Goal: Task Accomplishment & Management: Use online tool/utility

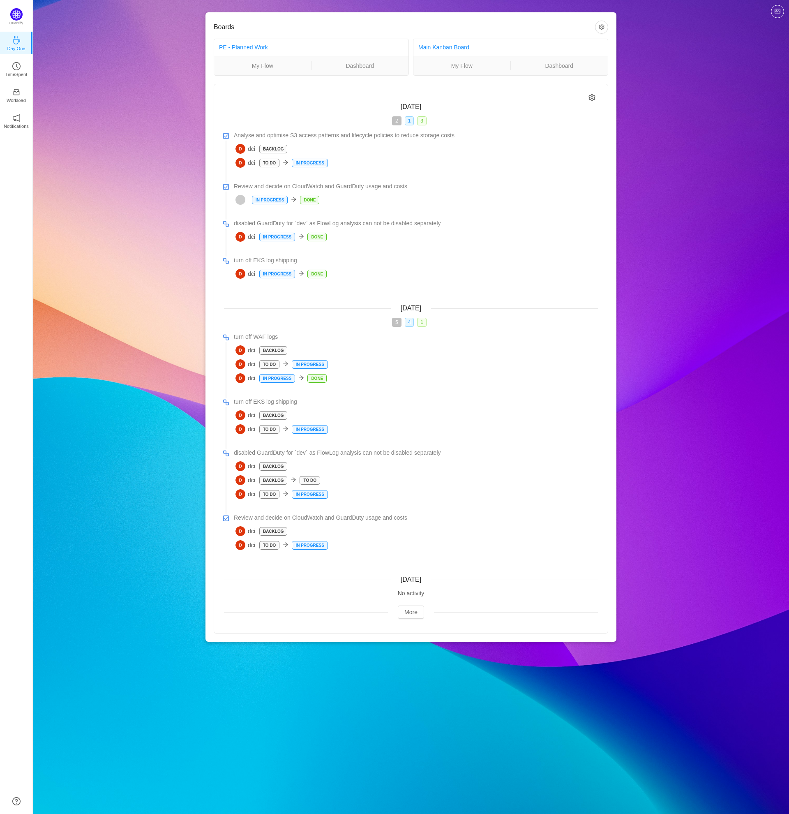
click at [173, 264] on div "Boards PE - Planned Work My Flow Dashboard Main Kanban Board My Flow Dashboard …" at bounding box center [411, 327] width 757 height 655
click at [21, 74] on p "TimeSpent" at bounding box center [16, 74] width 22 height 7
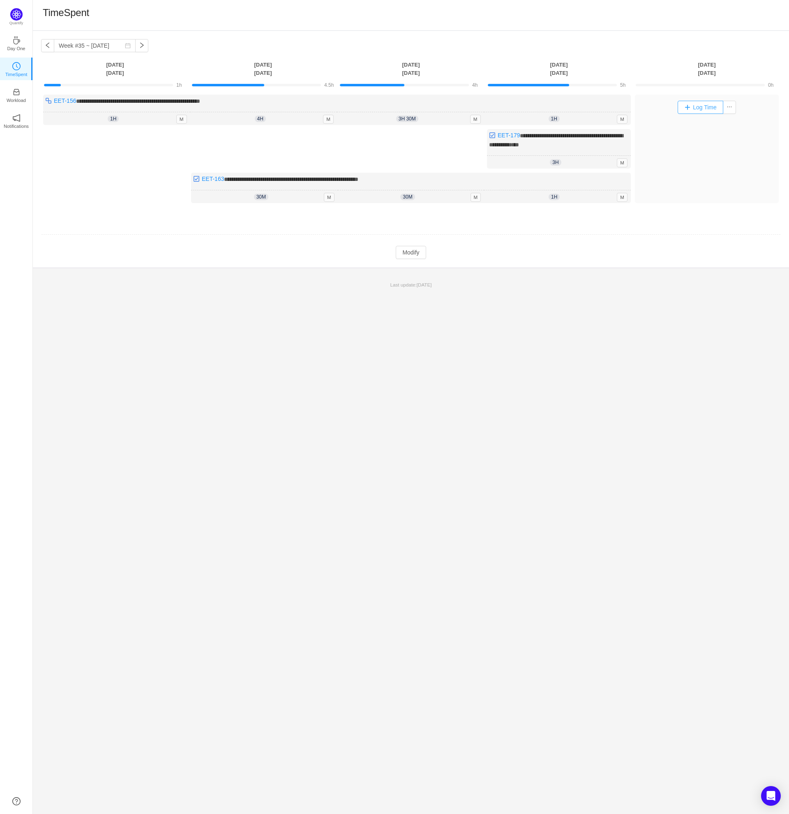
click at [696, 108] on button "Log Time" at bounding box center [701, 107] width 46 height 13
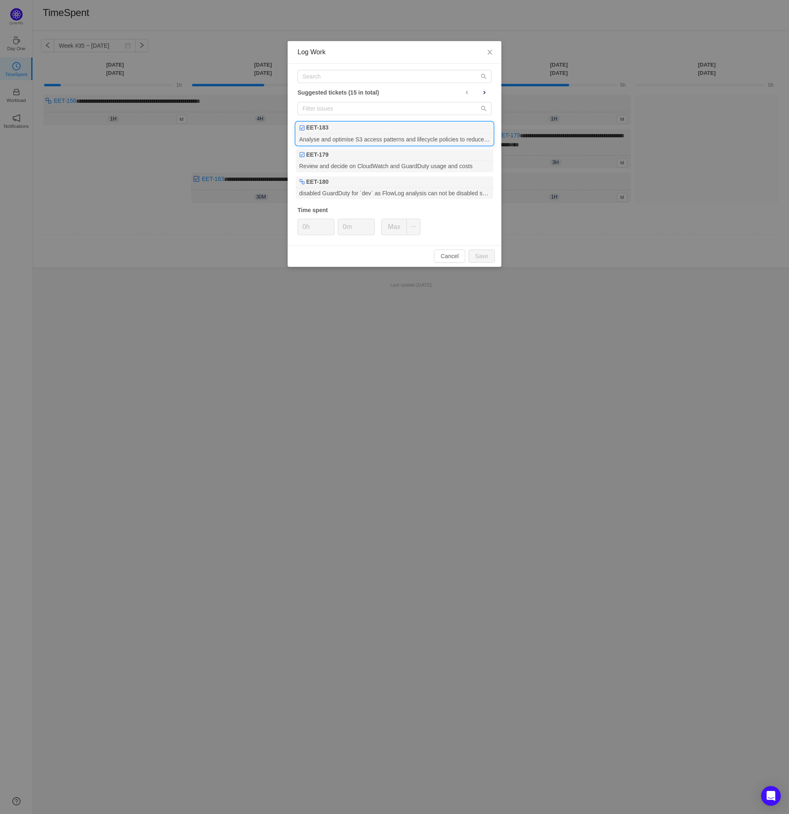
click at [428, 128] on div "EET-183" at bounding box center [394, 128] width 197 height 12
click at [344, 229] on input "0m" at bounding box center [356, 227] width 36 height 16
click at [477, 255] on button "Save" at bounding box center [482, 256] width 26 height 13
type input "0m"
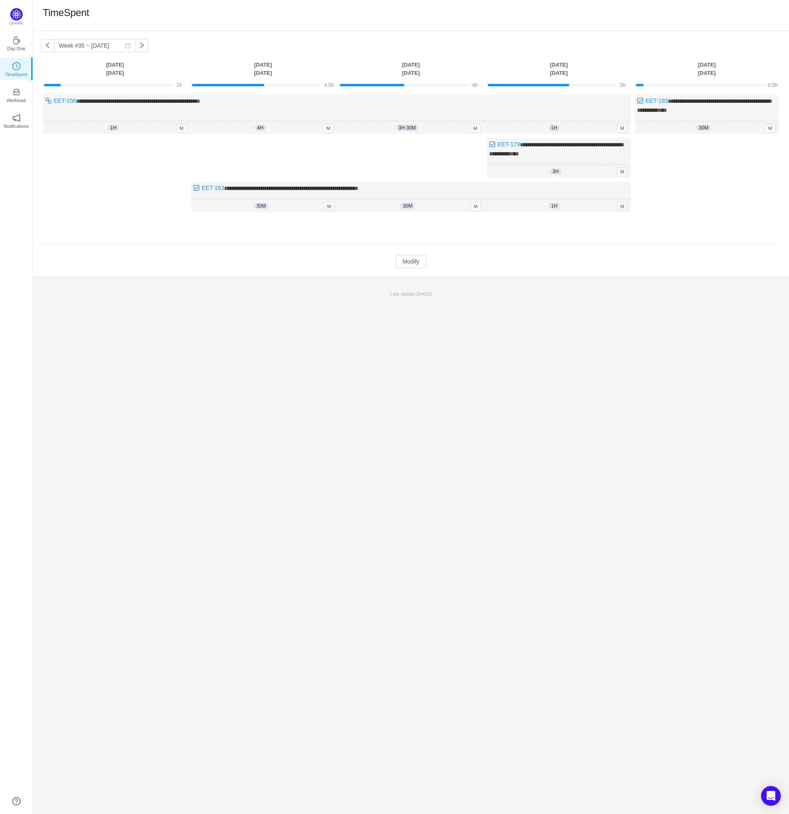
click at [691, 192] on div "Log Time" at bounding box center [707, 177] width 144 height 78
click at [415, 260] on button "Modify" at bounding box center [411, 261] width 30 height 13
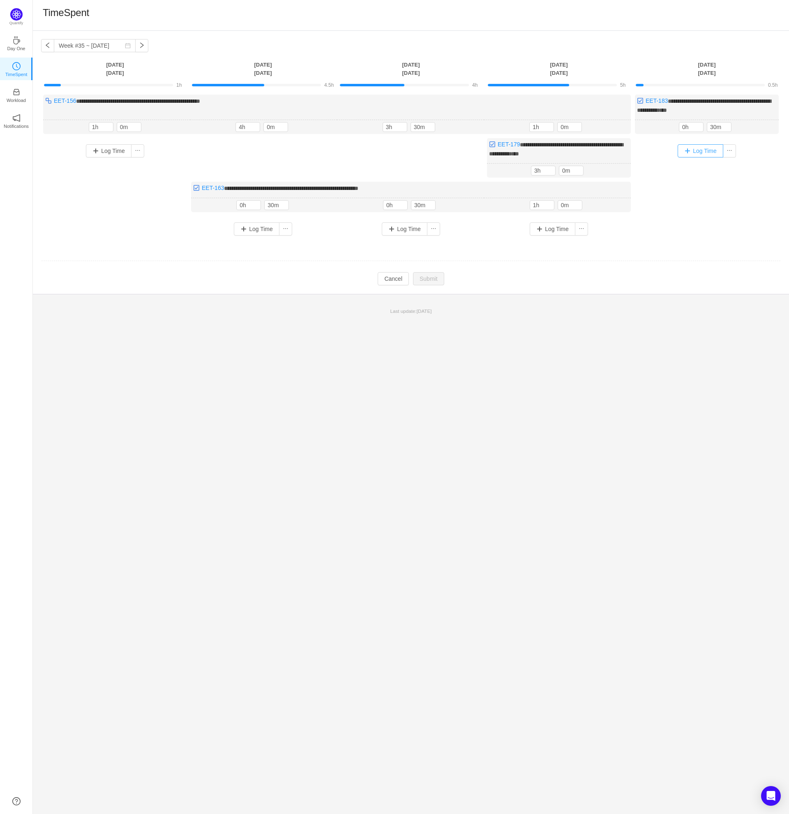
click at [707, 149] on button "Log Time" at bounding box center [701, 150] width 46 height 13
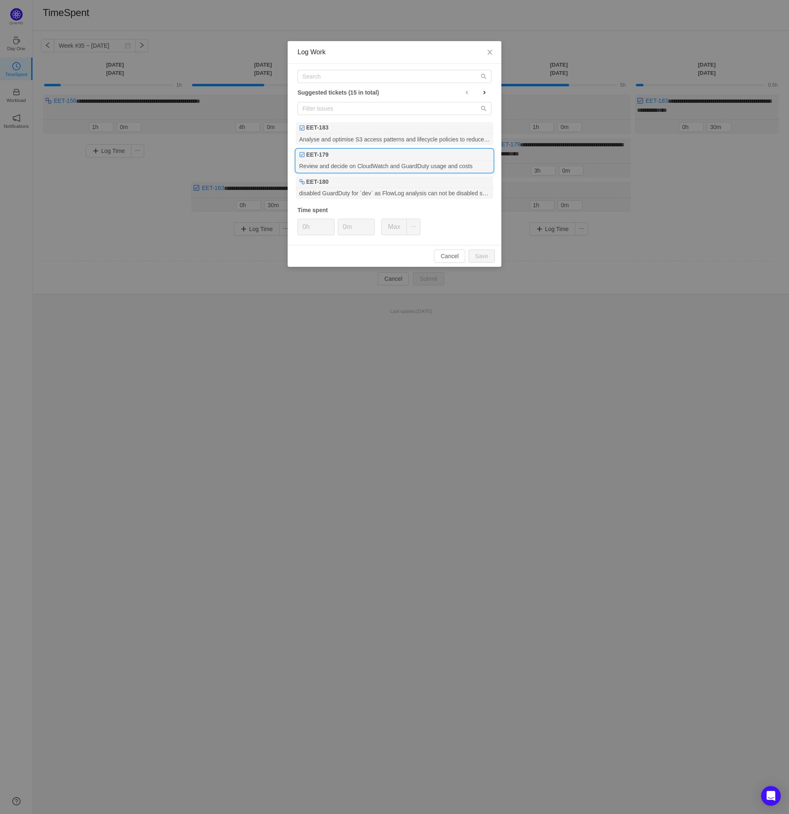
click at [435, 166] on div "Review and decide on CloudWatch and GuardDuty usage and costs" at bounding box center [394, 166] width 197 height 11
type input "1h"
drag, startPoint x: 345, startPoint y: 228, endPoint x: 349, endPoint y: 228, distance: 4.1
click at [345, 228] on input "0m" at bounding box center [356, 227] width 36 height 16
type input "30m"
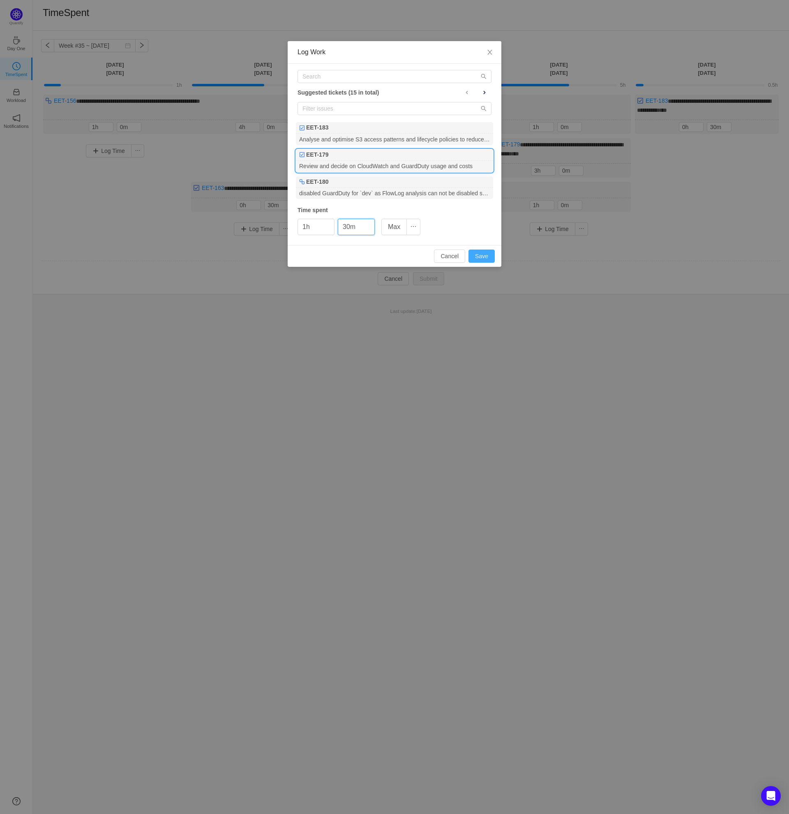
click at [479, 257] on button "Save" at bounding box center [482, 256] width 26 height 13
type input "0h"
type input "0m"
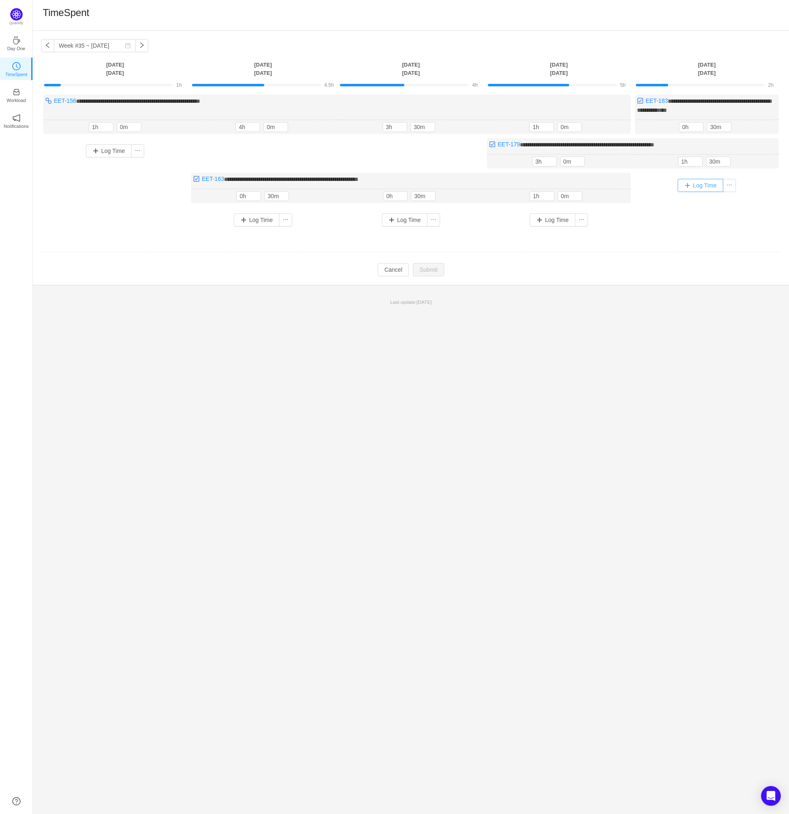
click at [699, 185] on button "Log Time" at bounding box center [701, 185] width 46 height 13
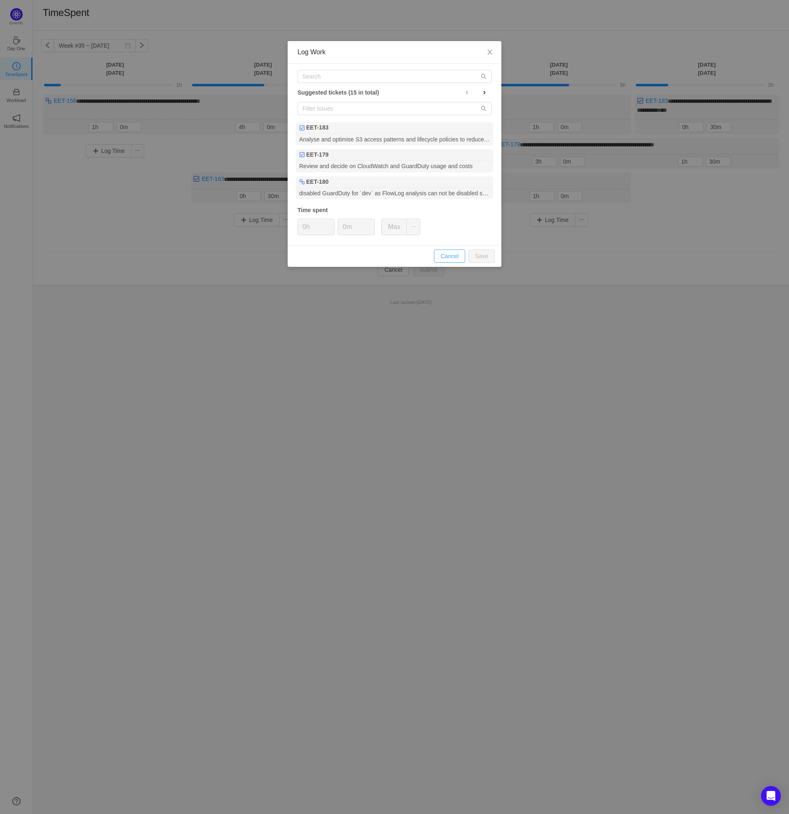
click at [446, 254] on button "Cancel" at bounding box center [449, 256] width 31 height 13
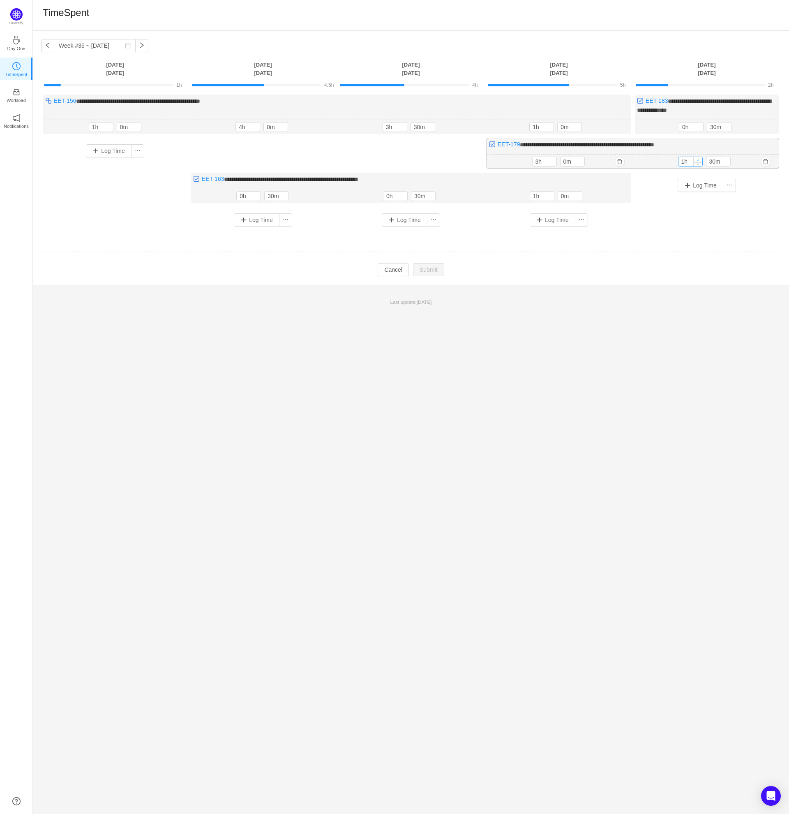
type input "2h"
click at [698, 159] on icon "icon: up" at bounding box center [698, 160] width 3 height 3
click at [725, 162] on icon "icon: down" at bounding box center [726, 163] width 3 height 3
type input "0m"
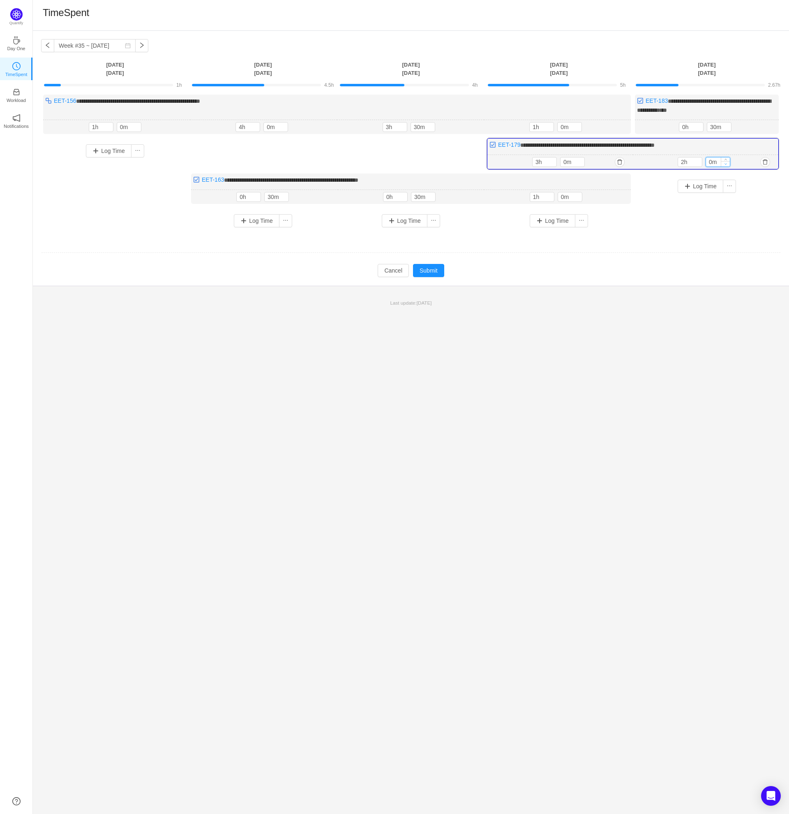
click at [725, 162] on icon "icon: down" at bounding box center [726, 163] width 3 height 3
click at [692, 181] on button "Log Time" at bounding box center [701, 186] width 46 height 13
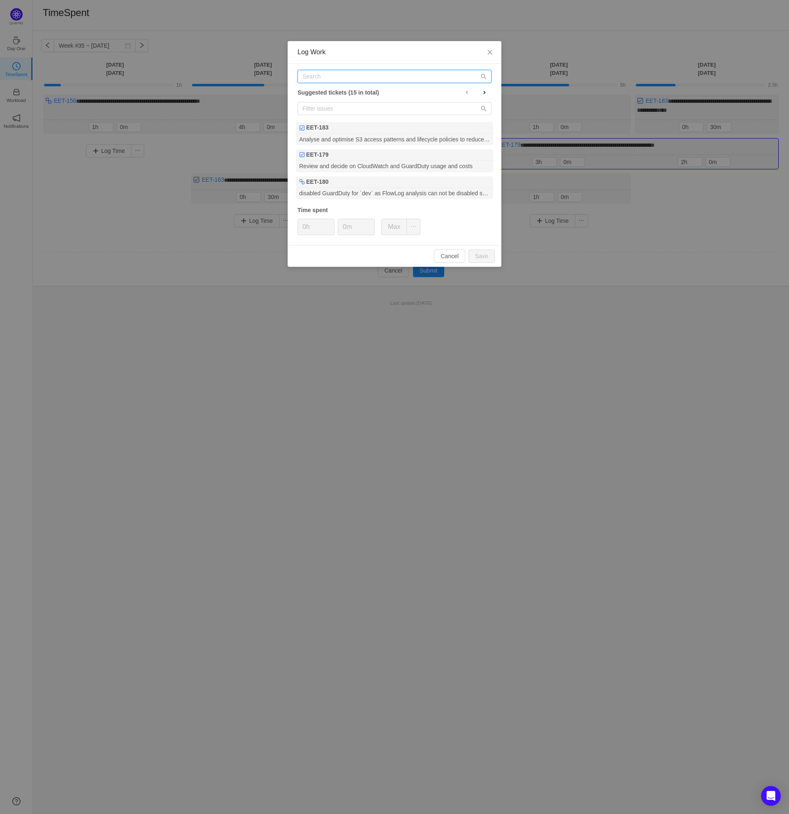
click at [328, 76] on input "text" at bounding box center [395, 76] width 194 height 13
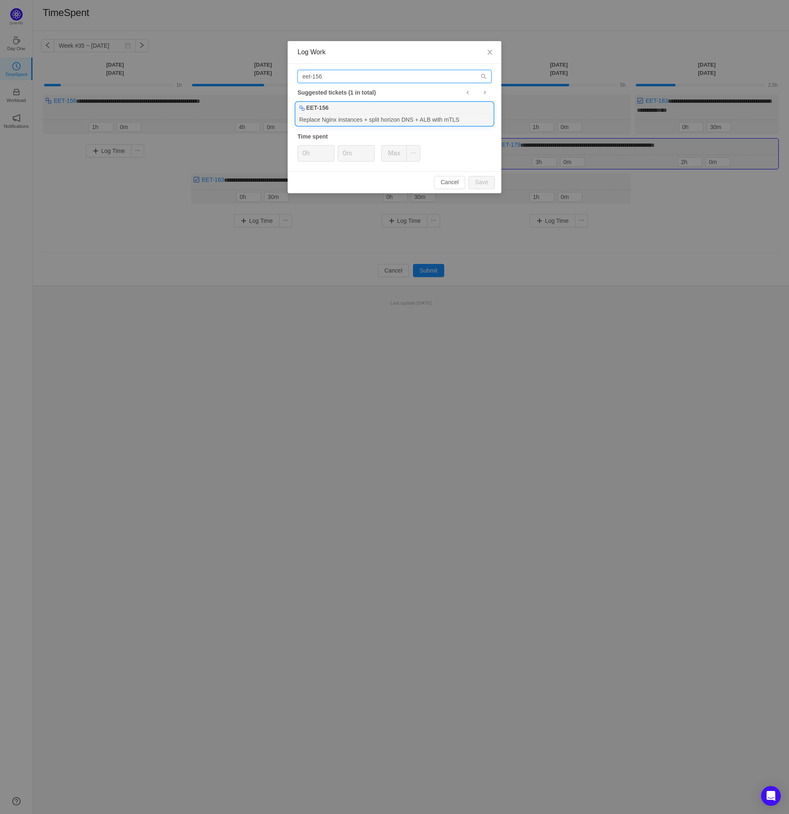
type input "eet-156"
click at [375, 120] on div "Replace Nginx instances + split horizon DNS + ALB with mTLS" at bounding box center [394, 119] width 197 height 11
click at [480, 183] on button "Save" at bounding box center [482, 182] width 26 height 13
type input "0h"
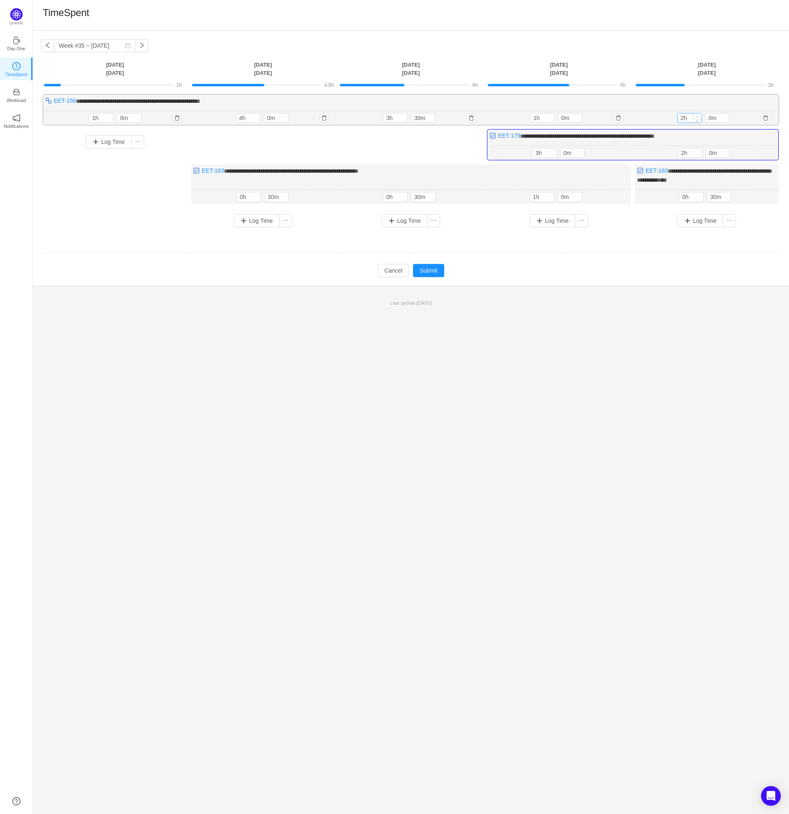
click at [698, 116] on icon "icon: up" at bounding box center [698, 116] width 3 height 3
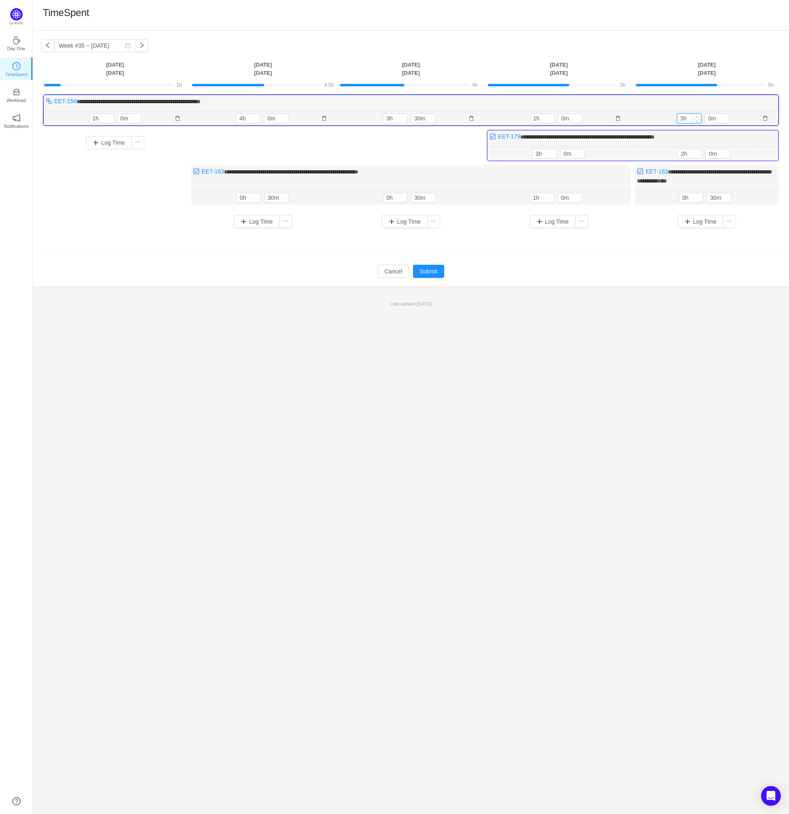
click at [698, 116] on icon "icon: up" at bounding box center [697, 117] width 3 height 3
type input "2h"
click at [699, 119] on icon "icon: down" at bounding box center [697, 120] width 3 height 3
click at [682, 297] on div "Last update: [DATE]" at bounding box center [411, 303] width 757 height 17
click at [698, 151] on icon "icon: up" at bounding box center [698, 152] width 3 height 3
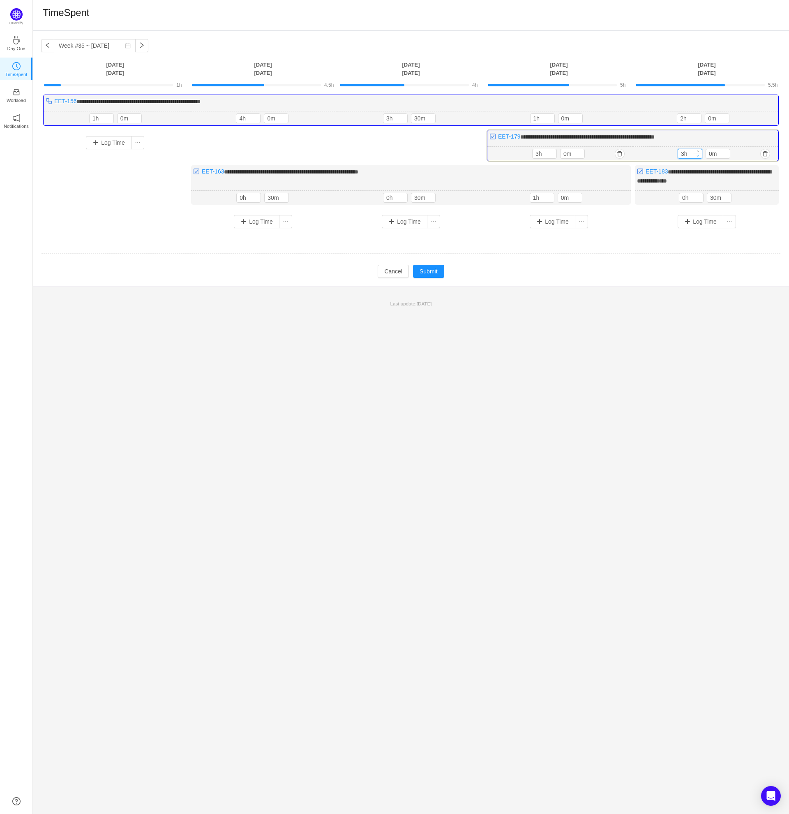
type input "2h"
click at [698, 155] on icon "icon: down" at bounding box center [698, 155] width 3 height 3
click at [725, 149] on span "Increase Value" at bounding box center [726, 151] width 9 height 5
type input "30m"
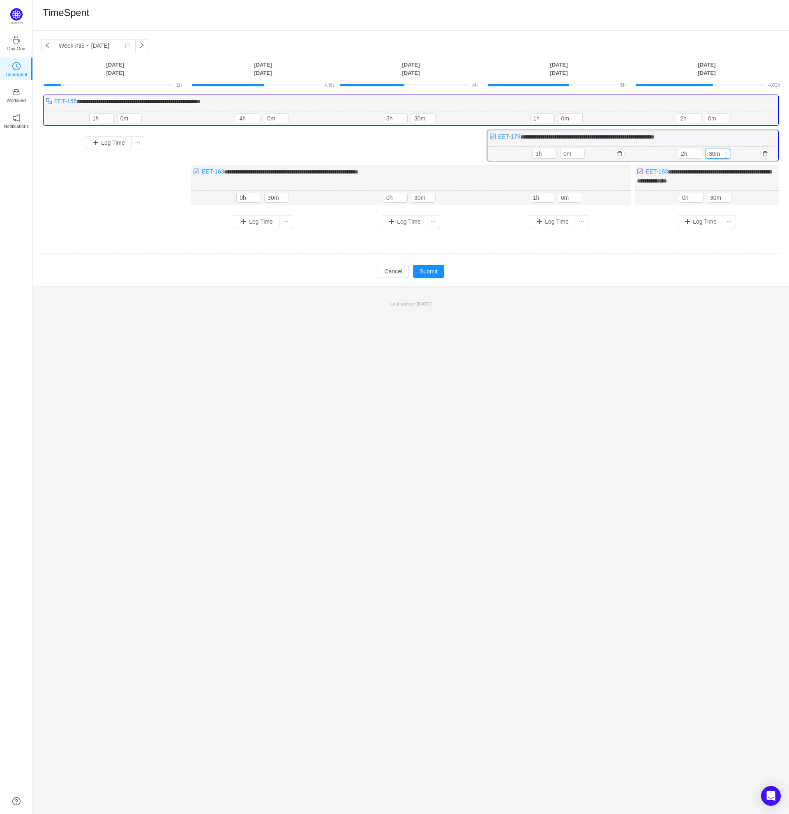
click at [725, 149] on span "Increase Value" at bounding box center [726, 151] width 9 height 5
click at [686, 373] on div "**********" at bounding box center [411, 422] width 757 height 783
click at [427, 269] on button "Submit" at bounding box center [428, 271] width 31 height 13
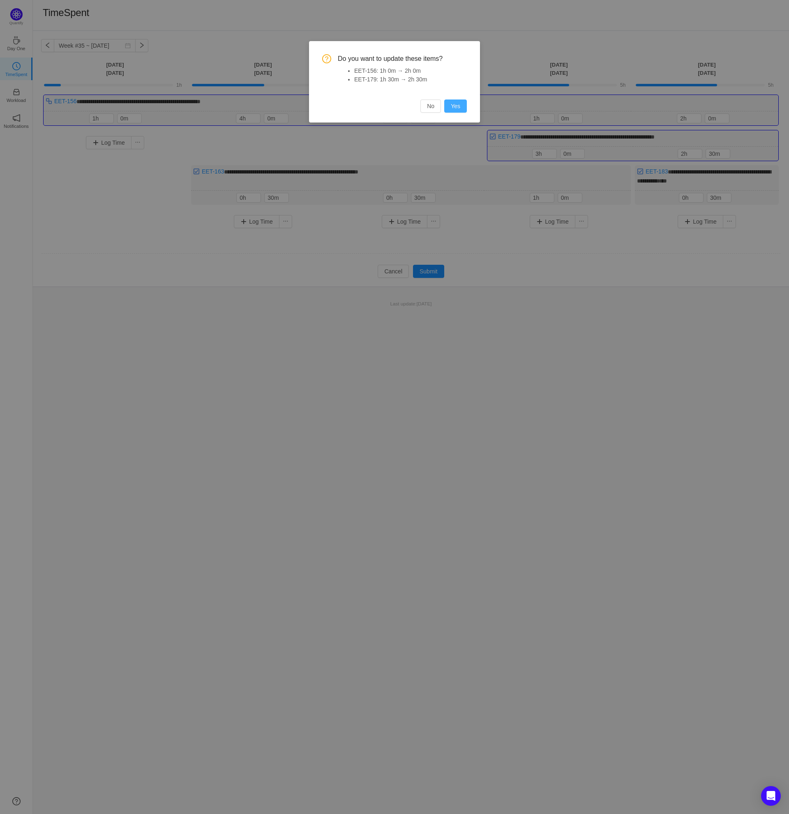
click at [457, 106] on button "Yes" at bounding box center [455, 106] width 23 height 13
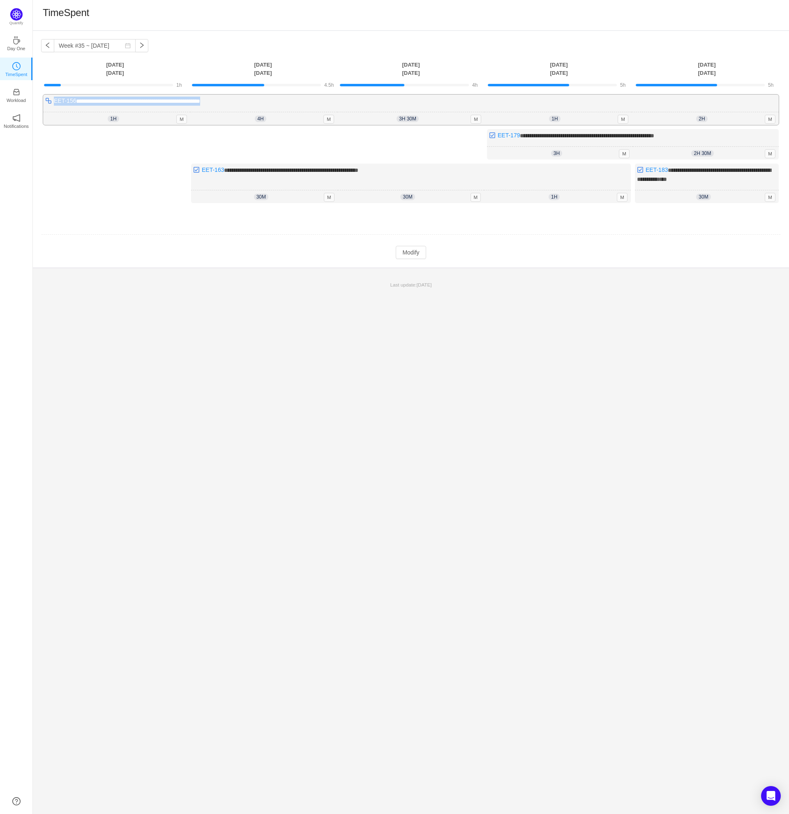
drag, startPoint x: 241, startPoint y: 100, endPoint x: 55, endPoint y: 104, distance: 185.9
click at [55, 104] on div "**********" at bounding box center [411, 110] width 736 height 30
click at [455, 150] on div "**********" at bounding box center [411, 155] width 740 height 121
drag, startPoint x: 697, startPoint y: 134, endPoint x: 496, endPoint y: 138, distance: 201.1
click at [496, 138] on div "**********" at bounding box center [633, 144] width 292 height 30
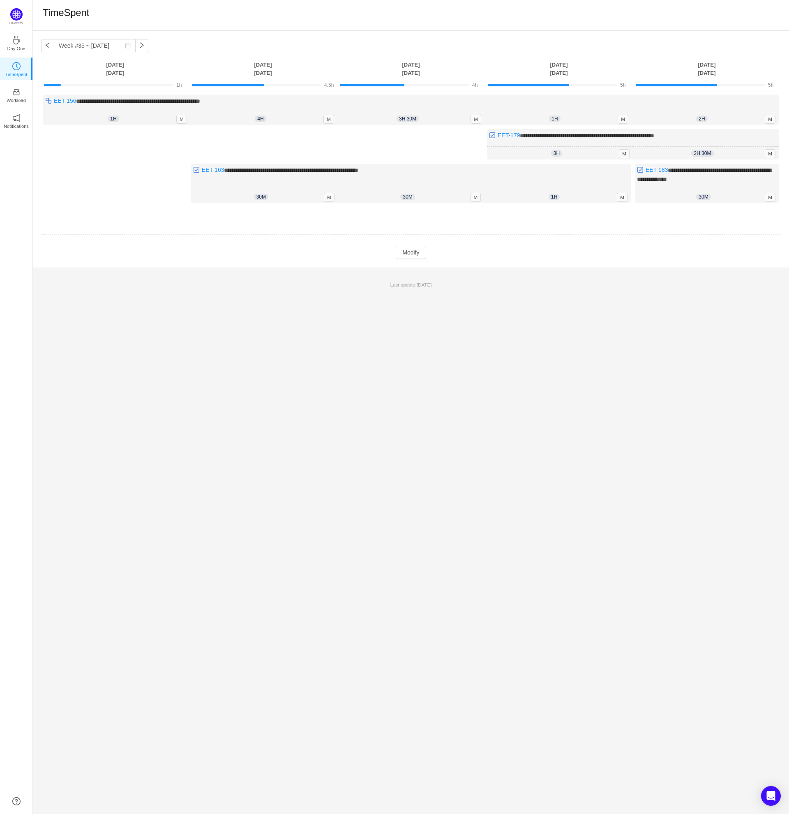
click at [480, 359] on div "**********" at bounding box center [411, 422] width 757 height 783
drag, startPoint x: 776, startPoint y: 171, endPoint x: 647, endPoint y: 171, distance: 128.7
click at [647, 171] on div "**********" at bounding box center [707, 183] width 144 height 39
click at [327, 407] on div "**********" at bounding box center [411, 422] width 757 height 783
